Goal: Information Seeking & Learning: Understand process/instructions

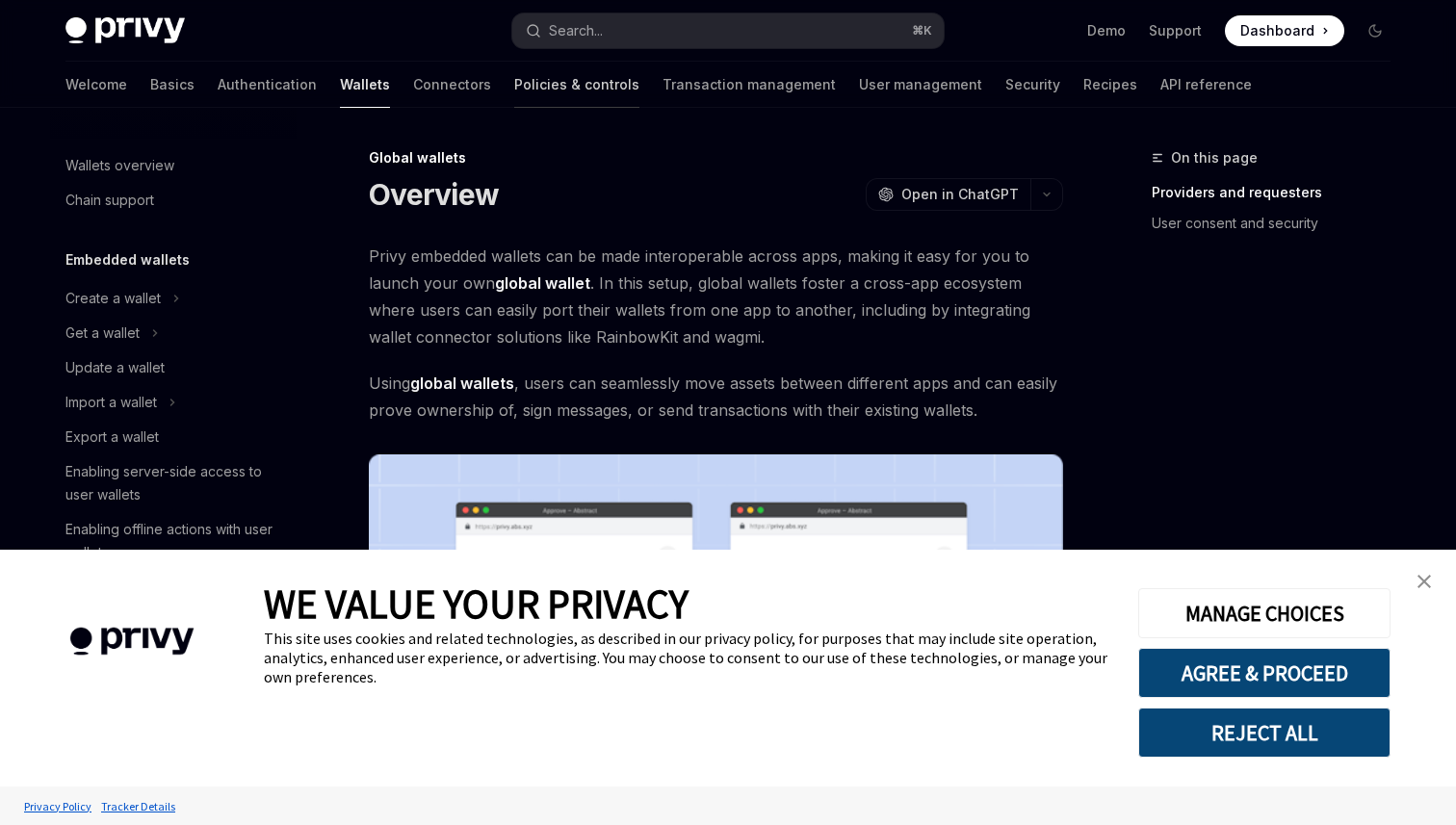
scroll to position [829, 0]
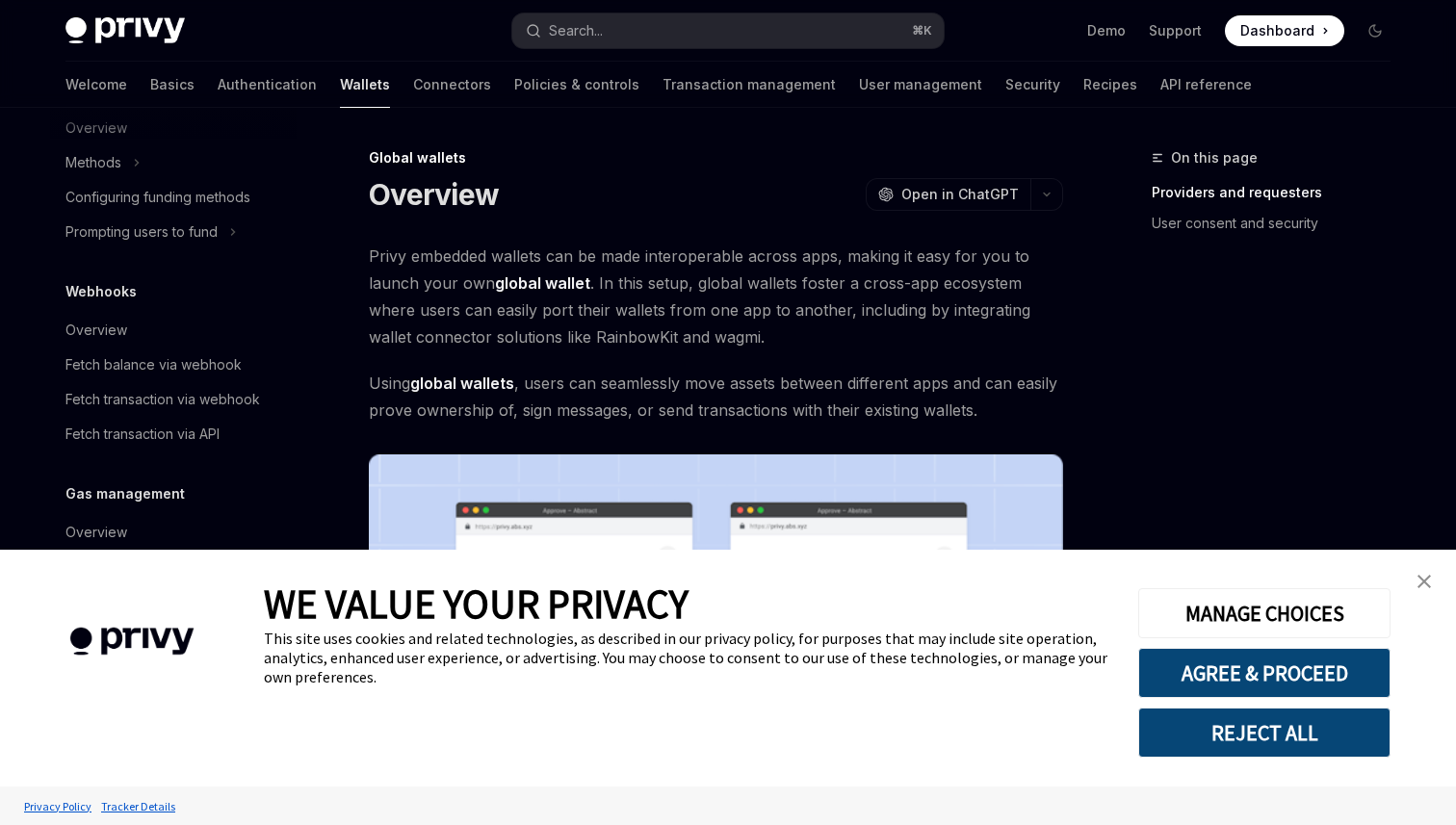
click at [1417, 586] on img "close banner" at bounding box center [1423, 581] width 13 height 13
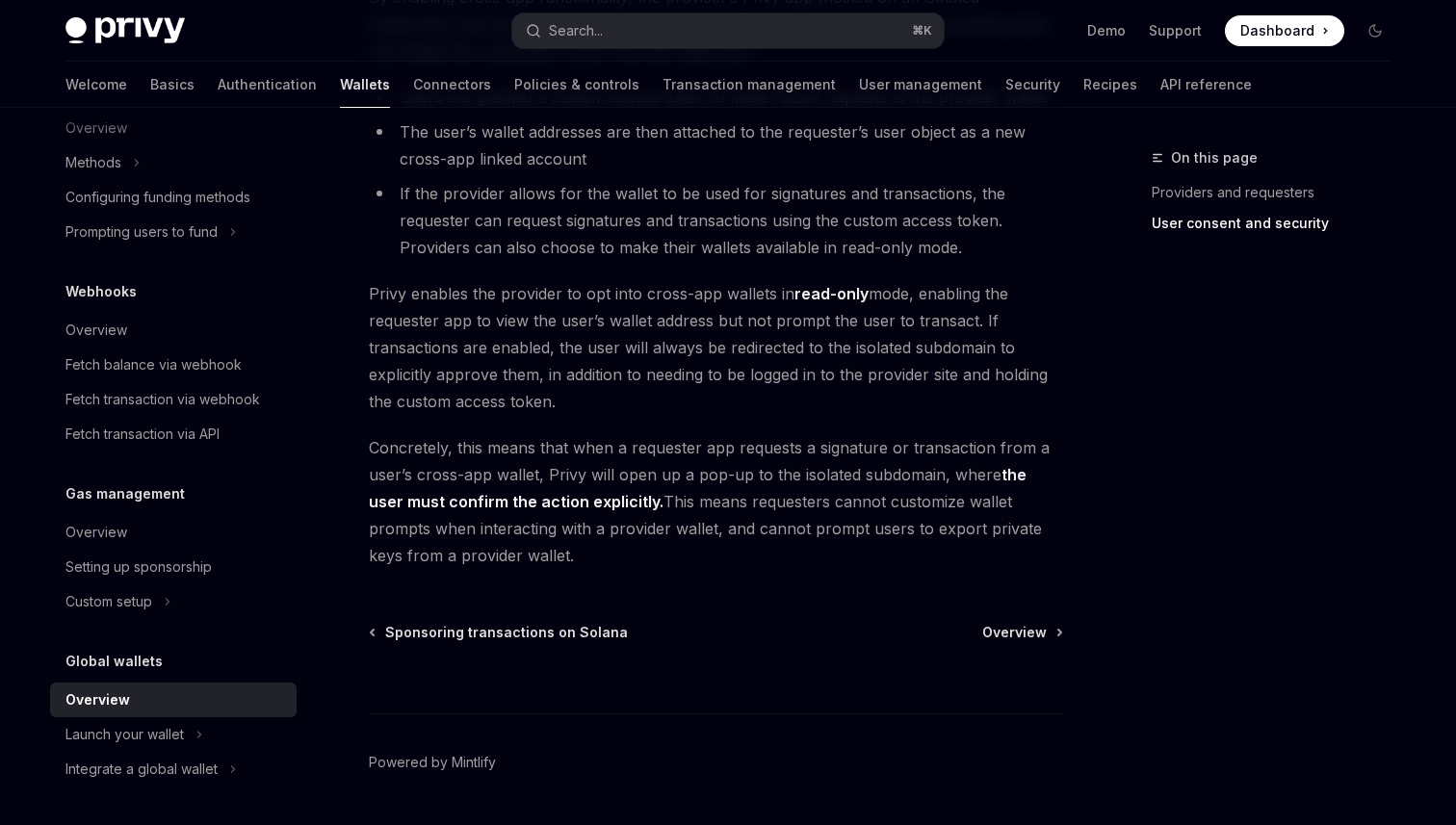
scroll to position [1640, 0]
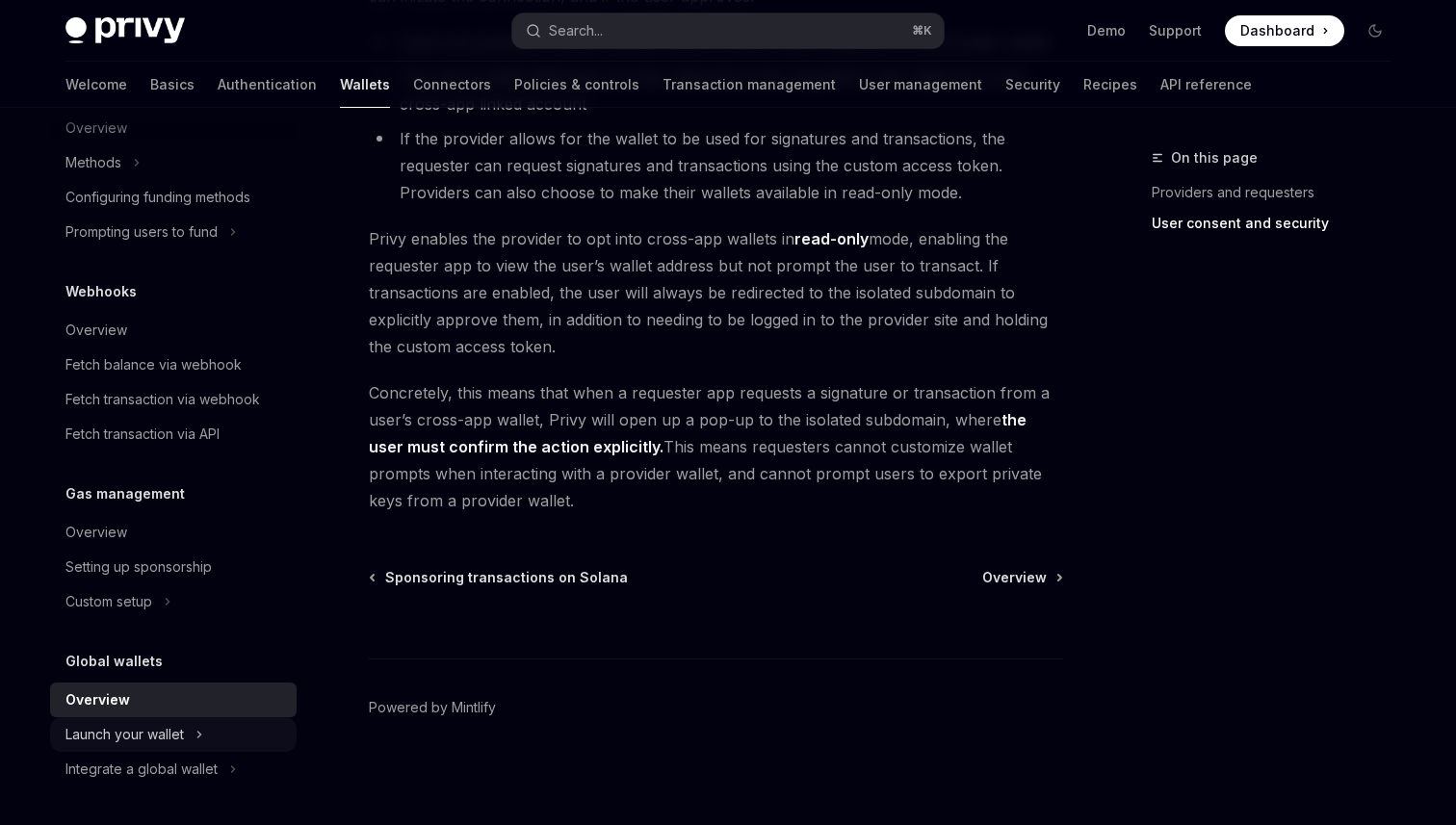
click at [227, 743] on div "Launch your wallet" at bounding box center [173, 734] width 247 height 35
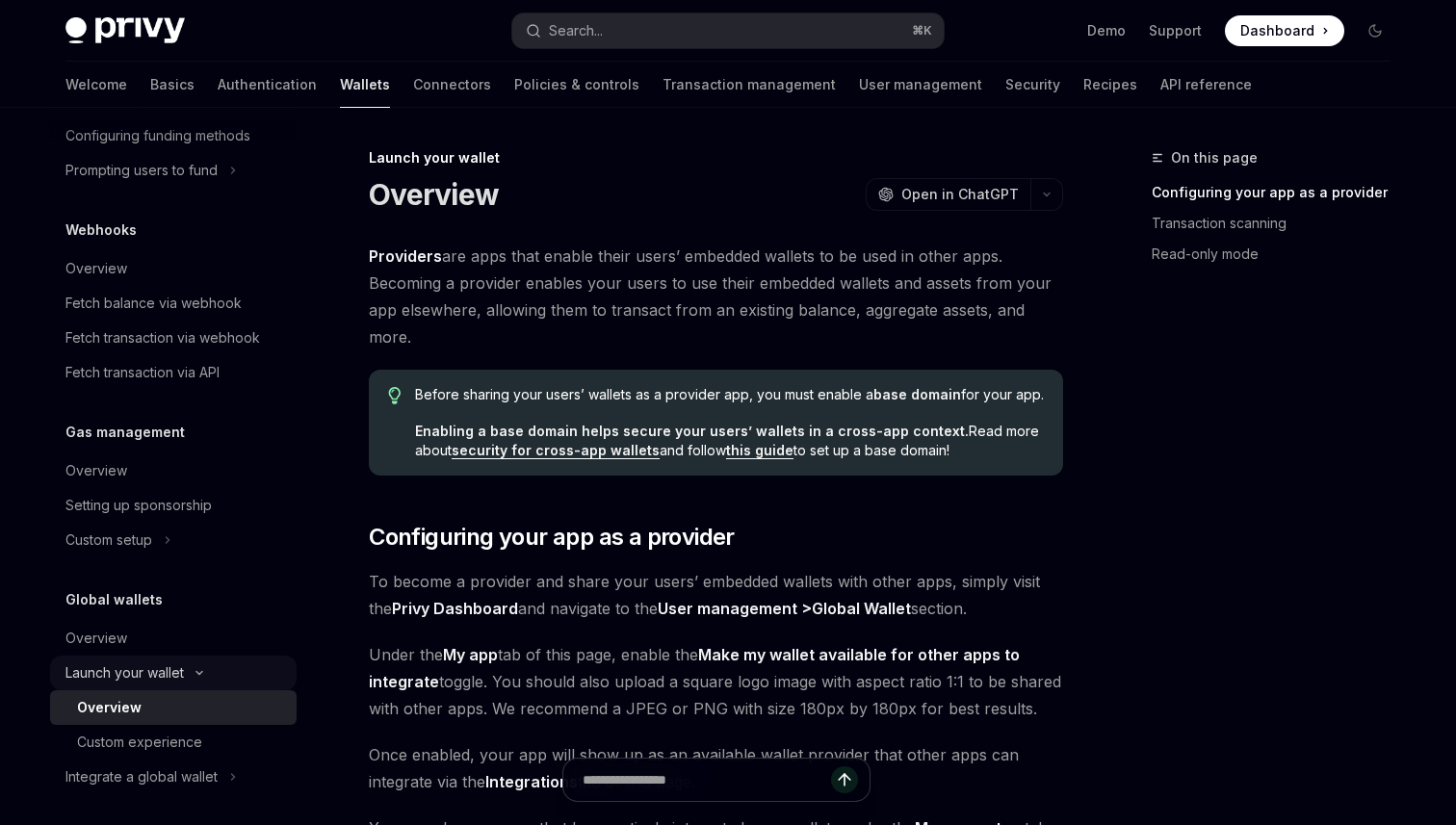
scroll to position [899, 0]
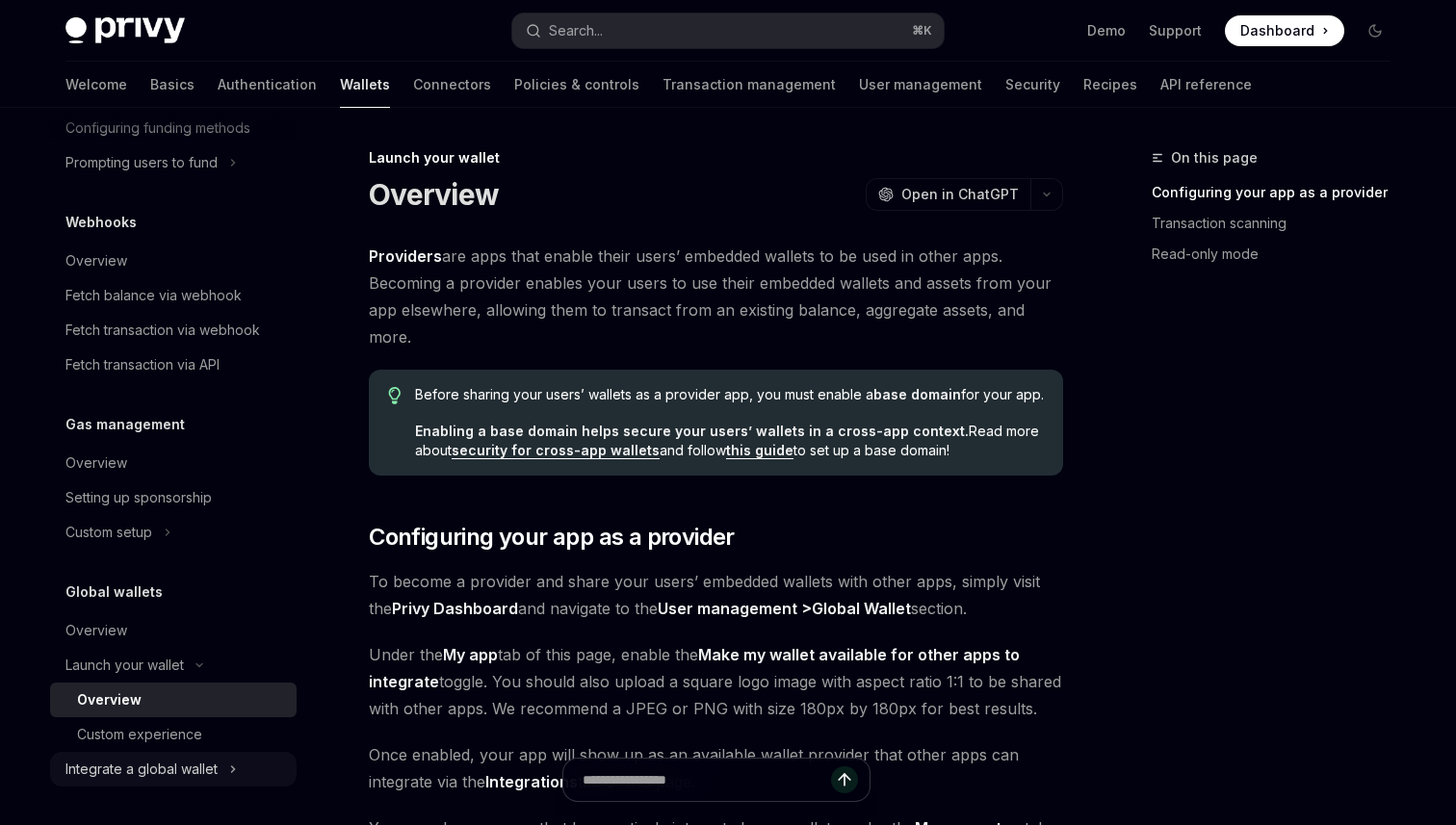
click at [182, 763] on div "Integrate a global wallet" at bounding box center [142, 769] width 152 height 23
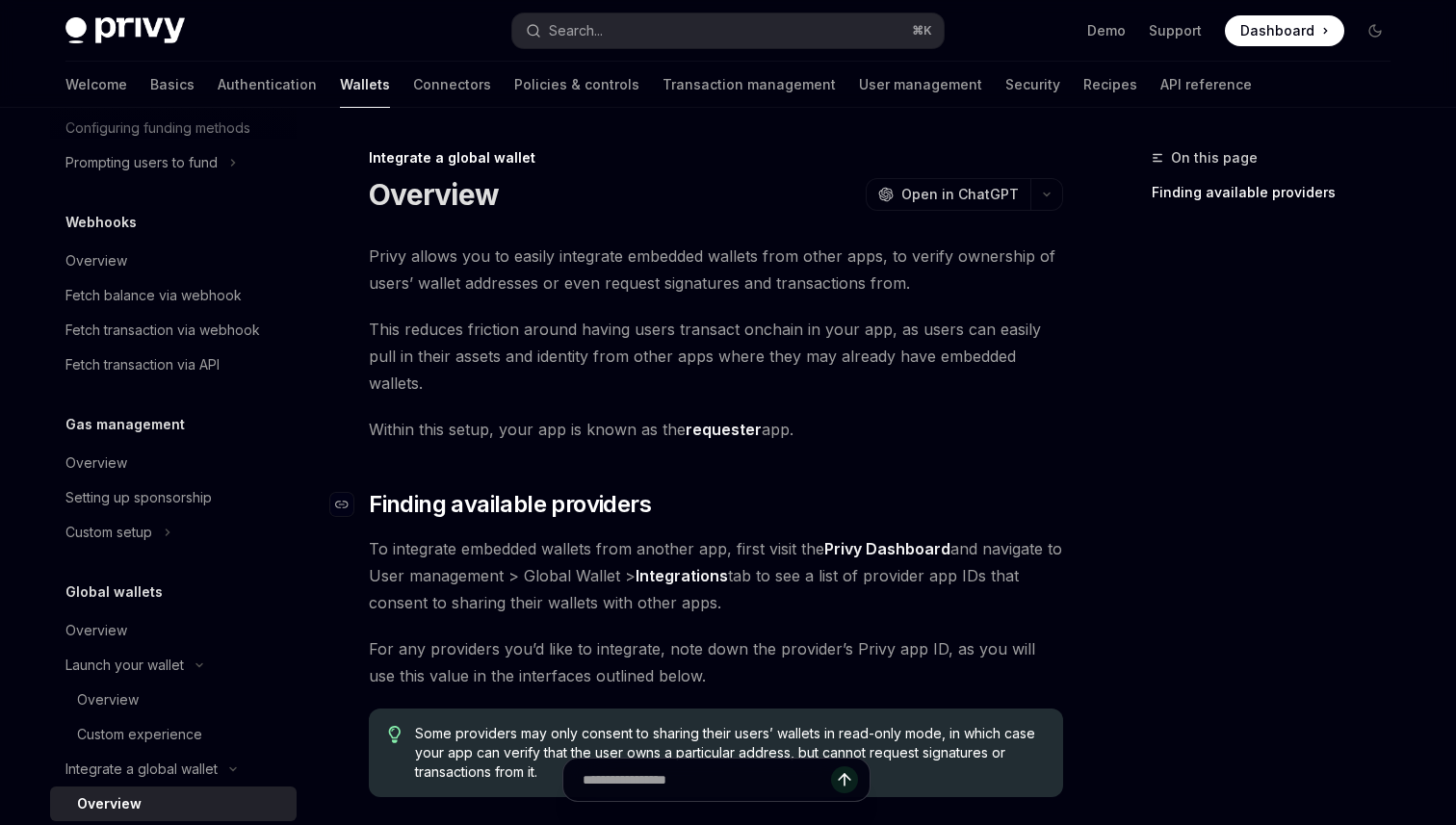
type textarea "*"
